Goal: Transaction & Acquisition: Download file/media

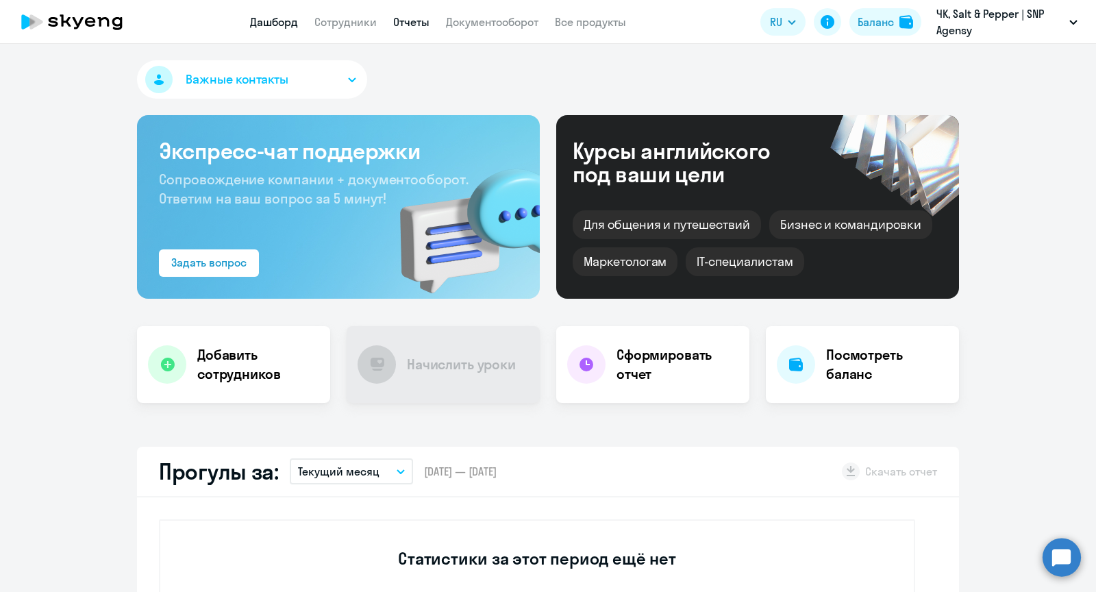
click at [417, 24] on link "Отчеты" at bounding box center [411, 22] width 36 height 14
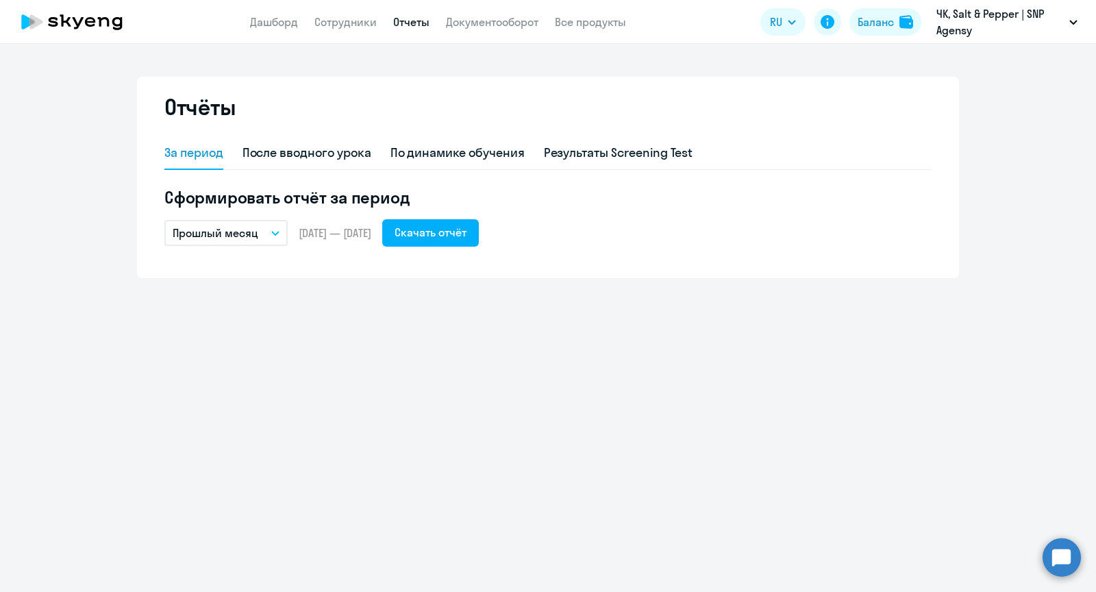
click at [274, 237] on button "Прошлый месяц" at bounding box center [225, 233] width 123 height 26
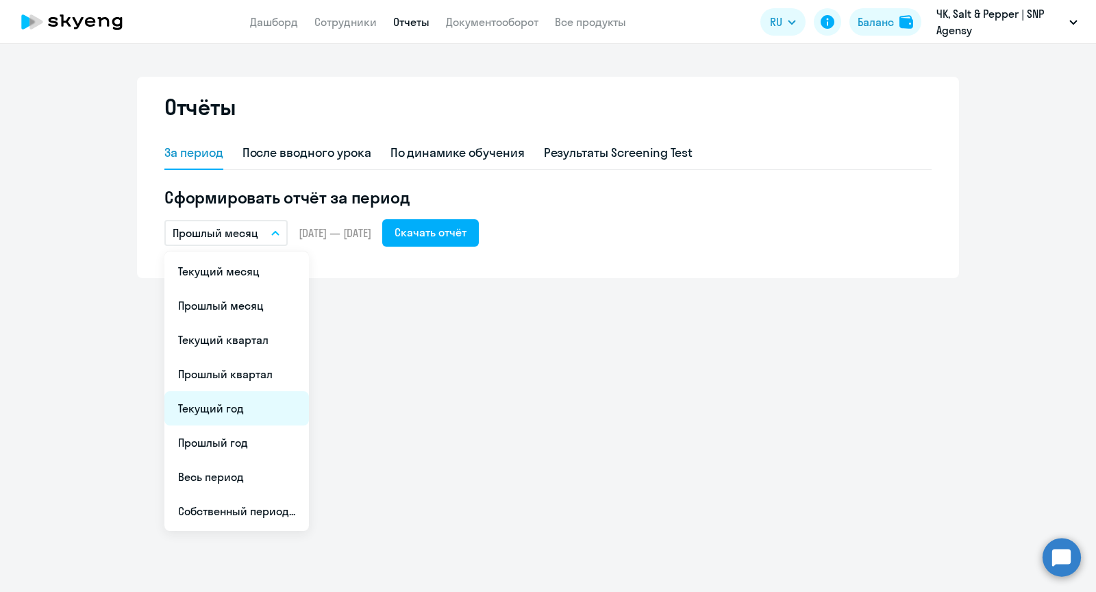
click at [266, 401] on li "Текущий год" at bounding box center [236, 408] width 145 height 34
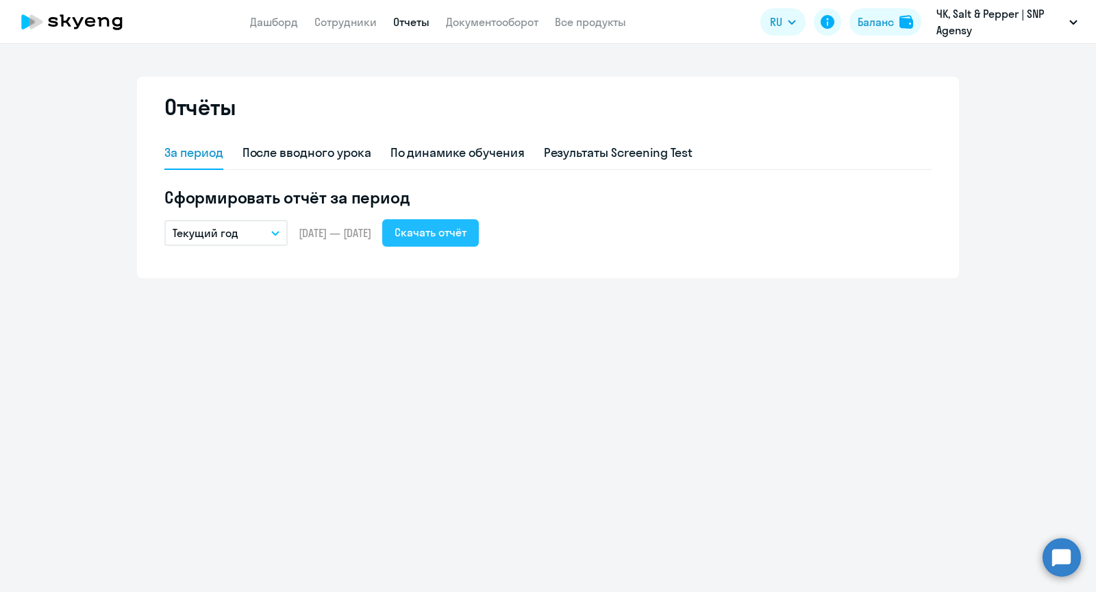
click at [458, 242] on button "Скачать отчёт" at bounding box center [430, 232] width 97 height 27
